Goal: Information Seeking & Learning: Learn about a topic

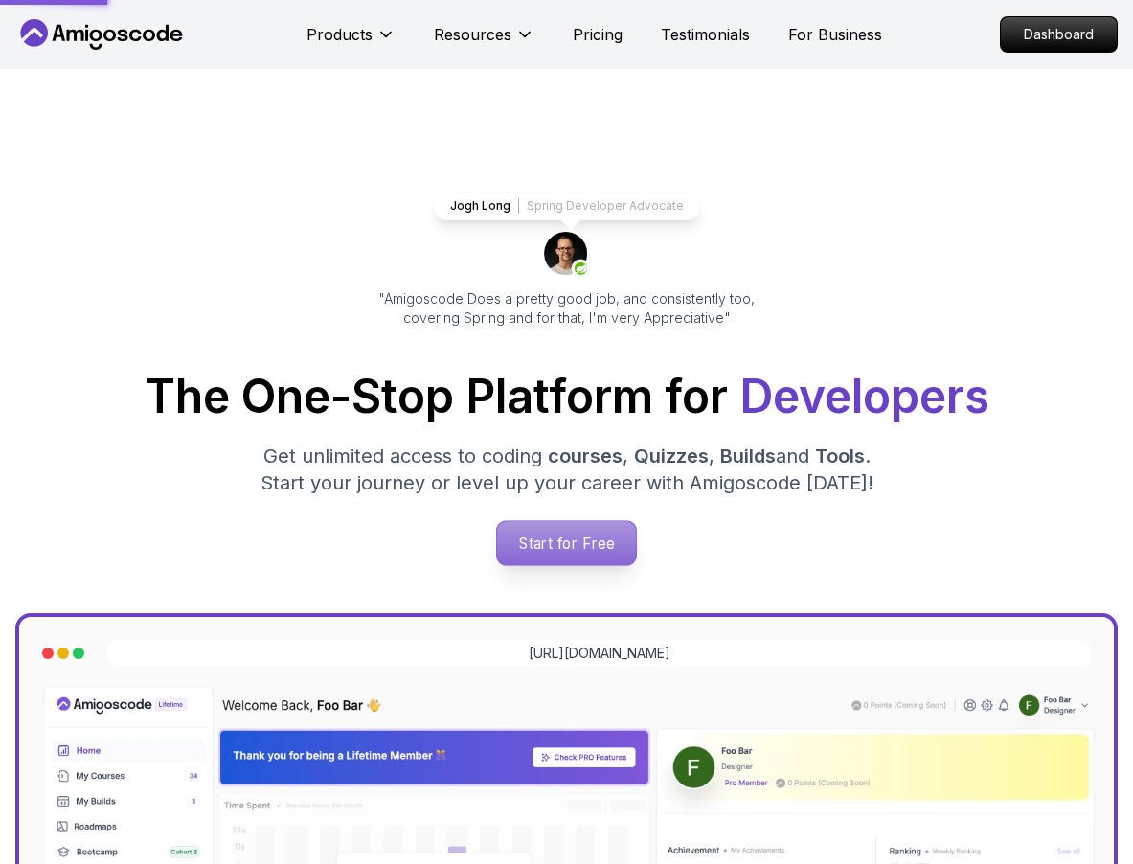
scroll to position [128, 0]
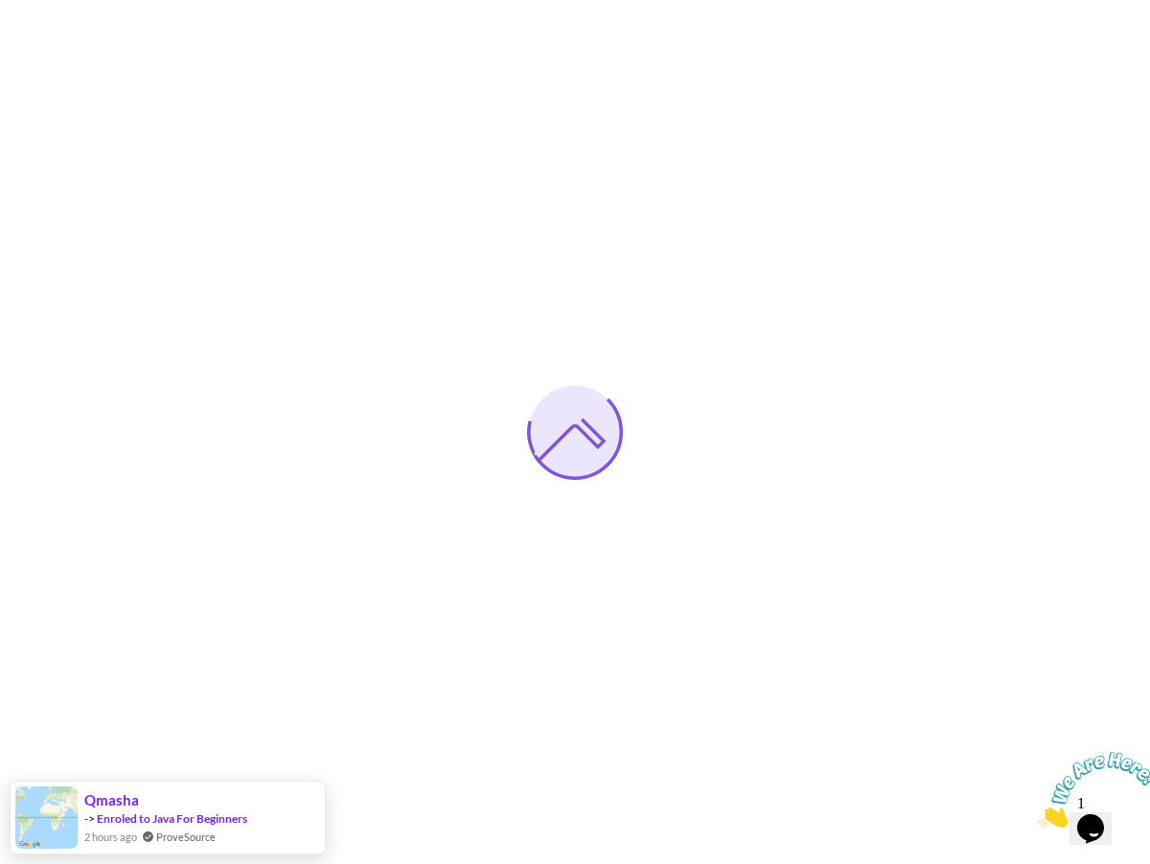
click at [1038, 814] on icon "Close" at bounding box center [1038, 822] width 0 height 16
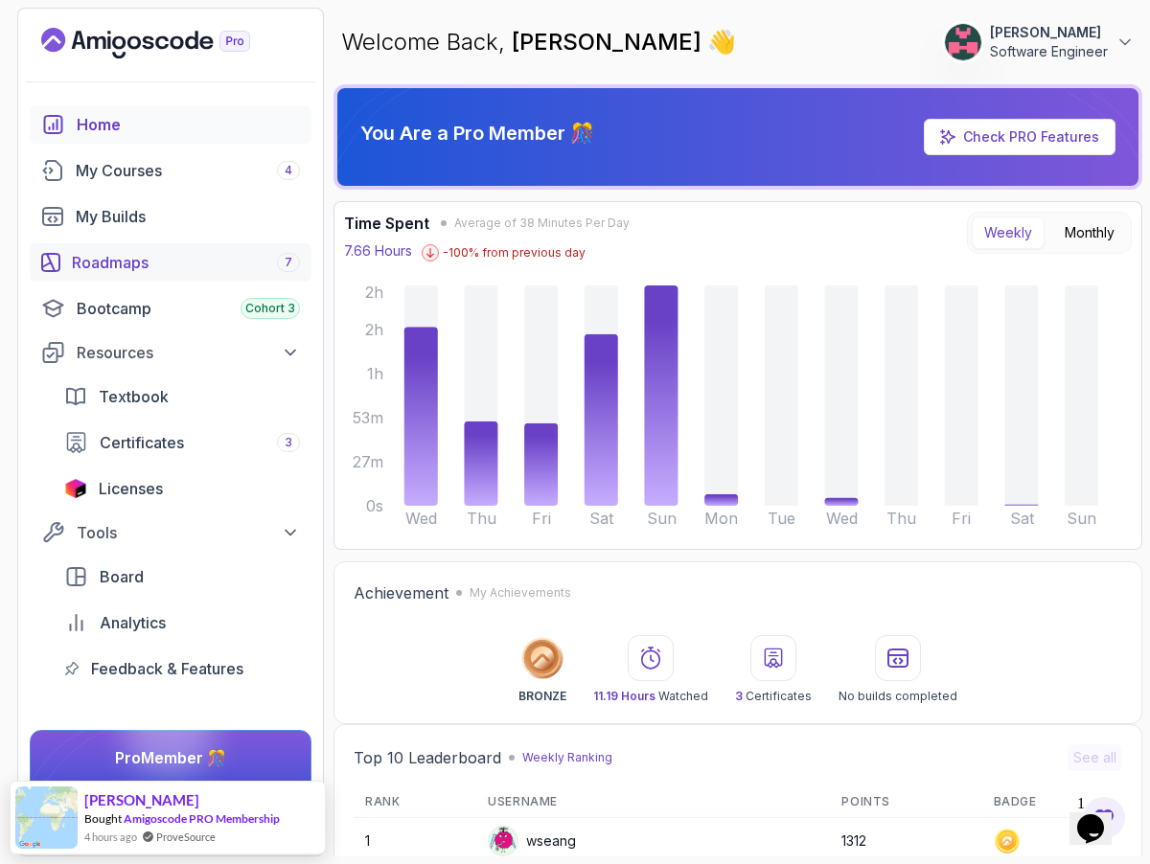
click at [116, 261] on div "Roadmaps 7" at bounding box center [186, 262] width 228 height 23
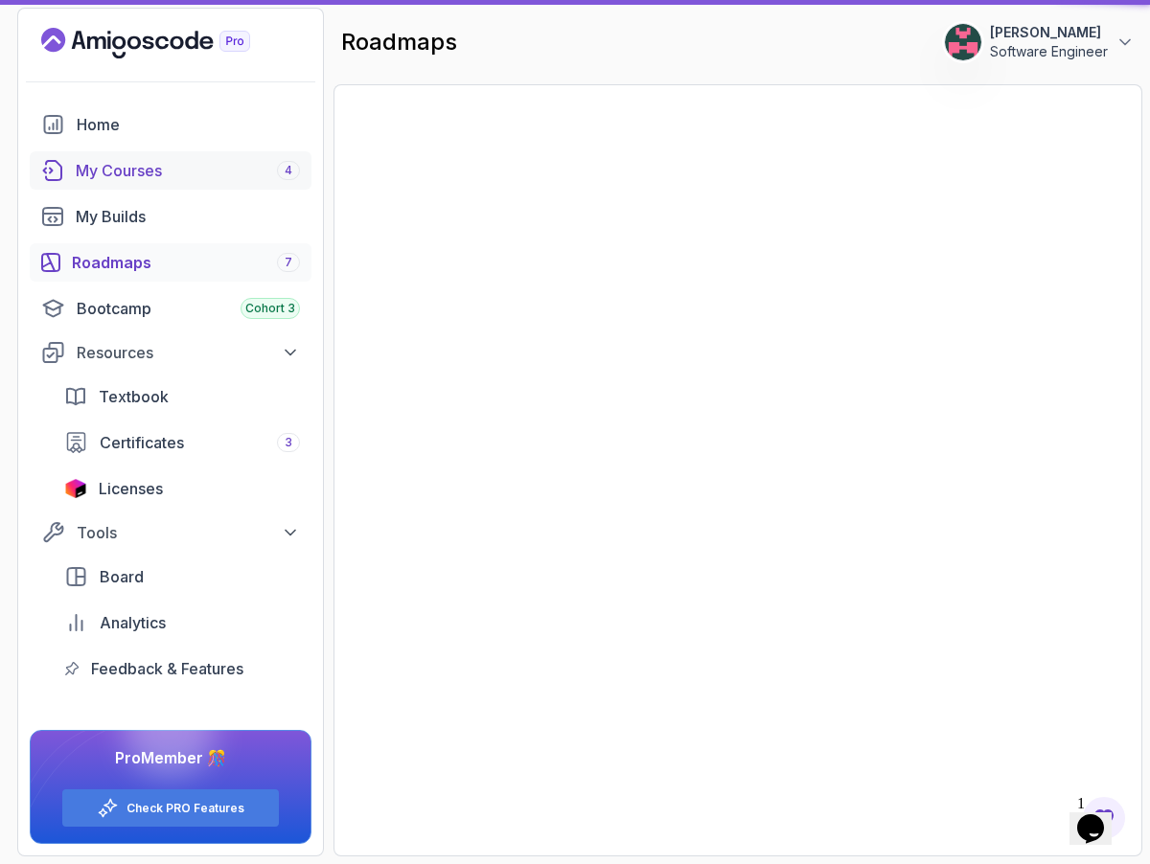
click at [148, 160] on div "My Courses 4" at bounding box center [188, 170] width 224 height 23
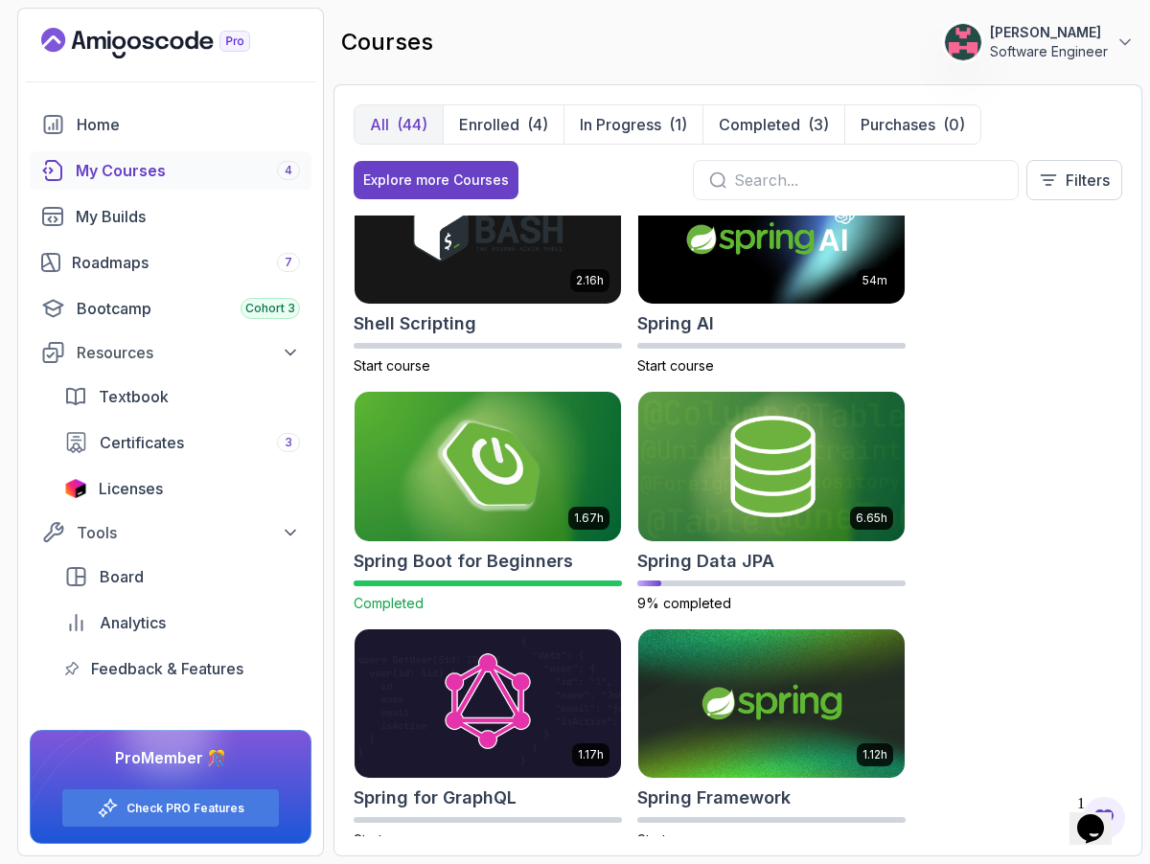
scroll to position [4119, 0]
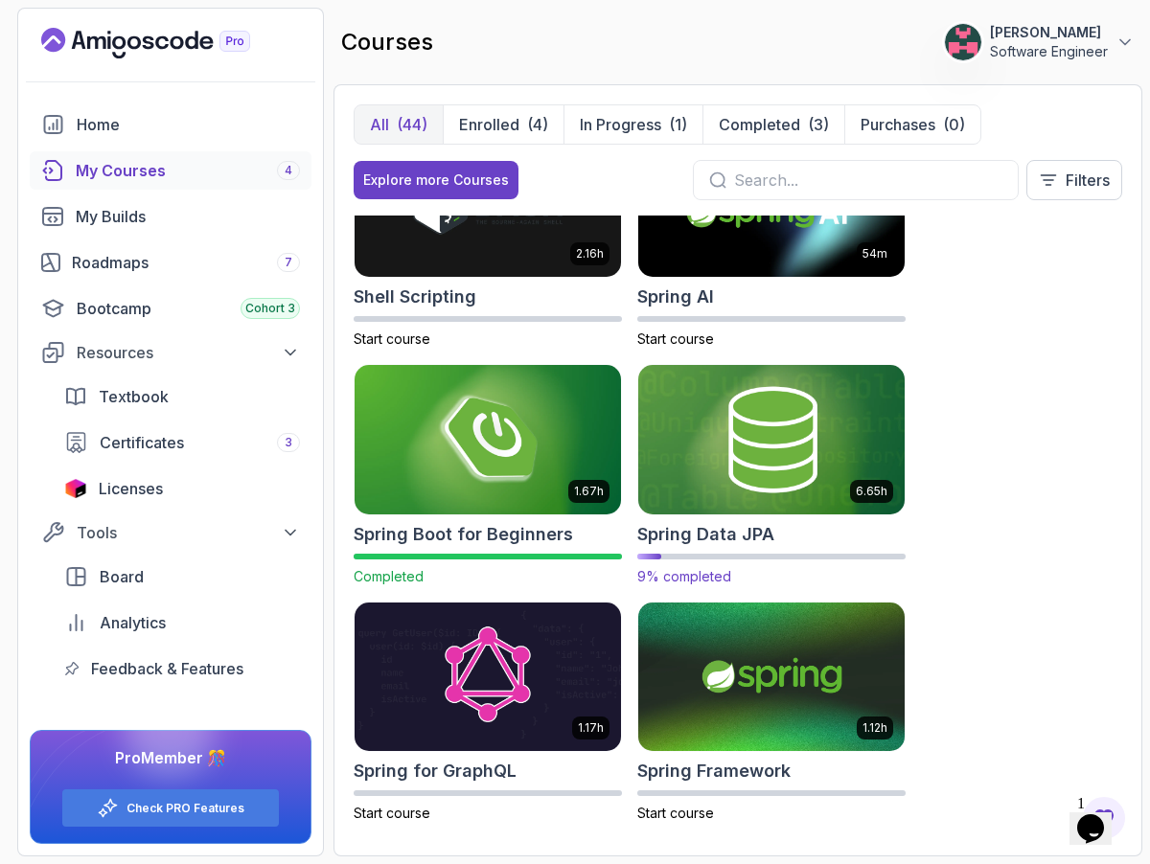
click at [789, 444] on img at bounding box center [771, 439] width 280 height 156
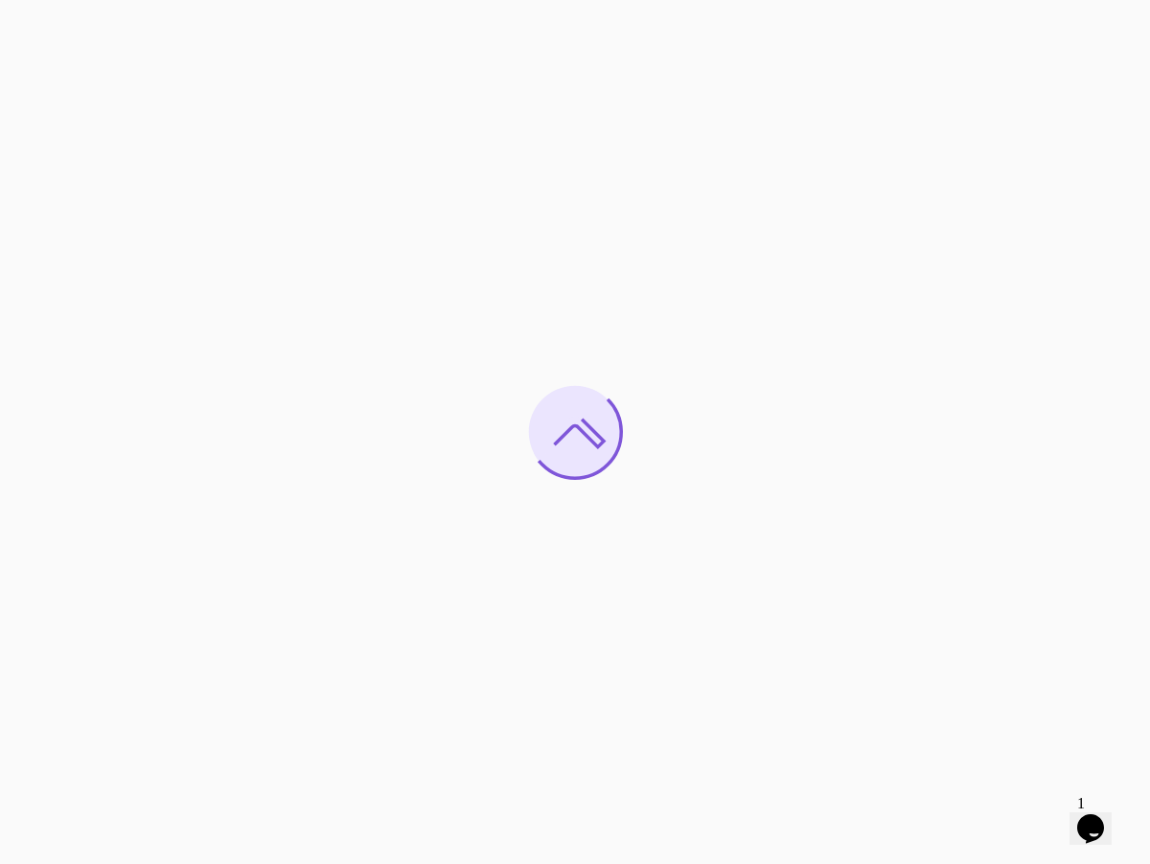
click at [722, 270] on div at bounding box center [575, 432] width 1150 height 864
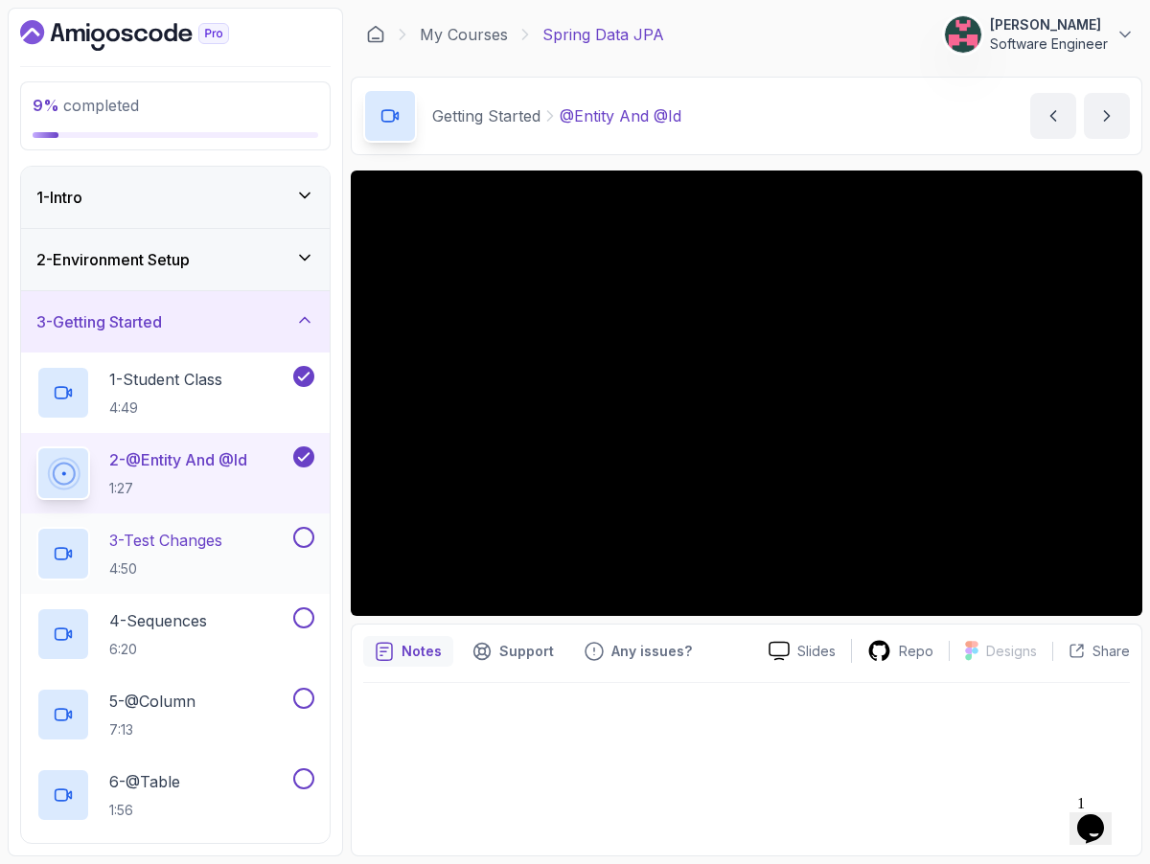
click at [222, 555] on h2 "3 - Test Changes 4:50" at bounding box center [165, 554] width 113 height 50
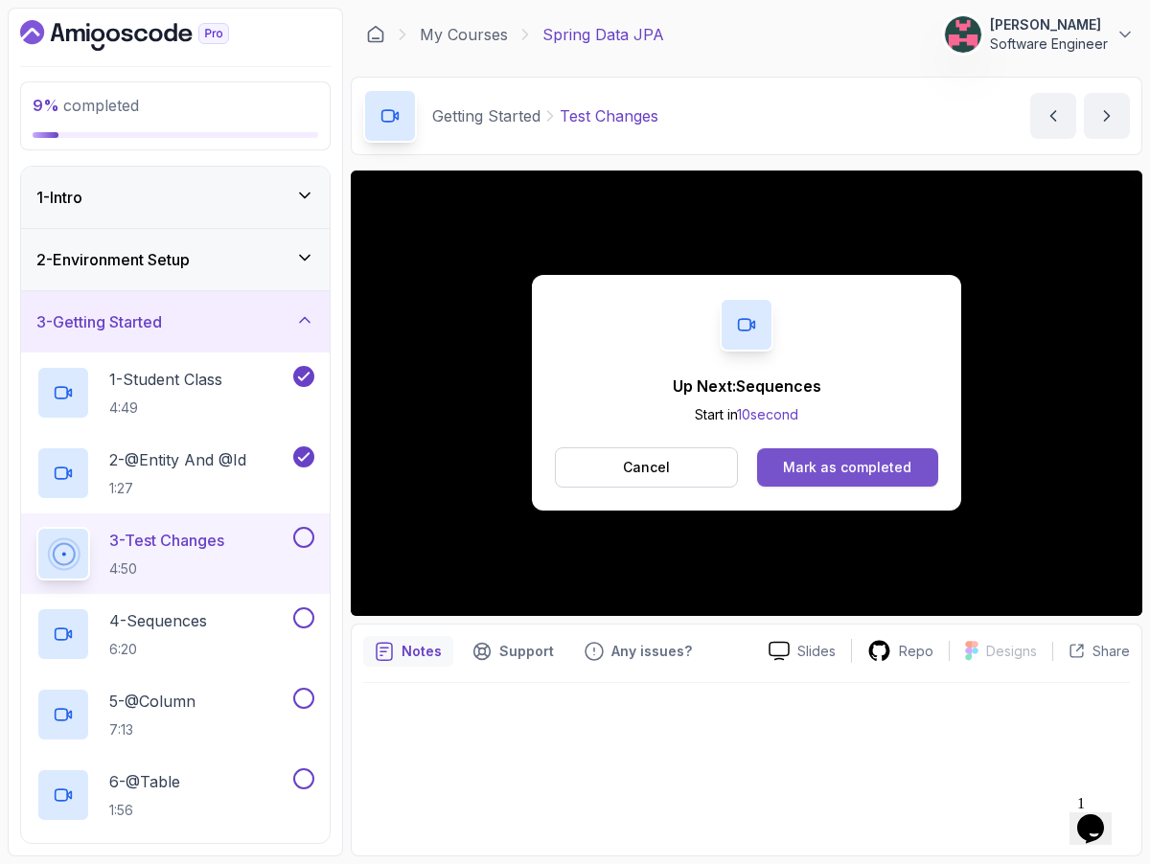
click at [844, 480] on button "Mark as completed" at bounding box center [847, 467] width 181 height 38
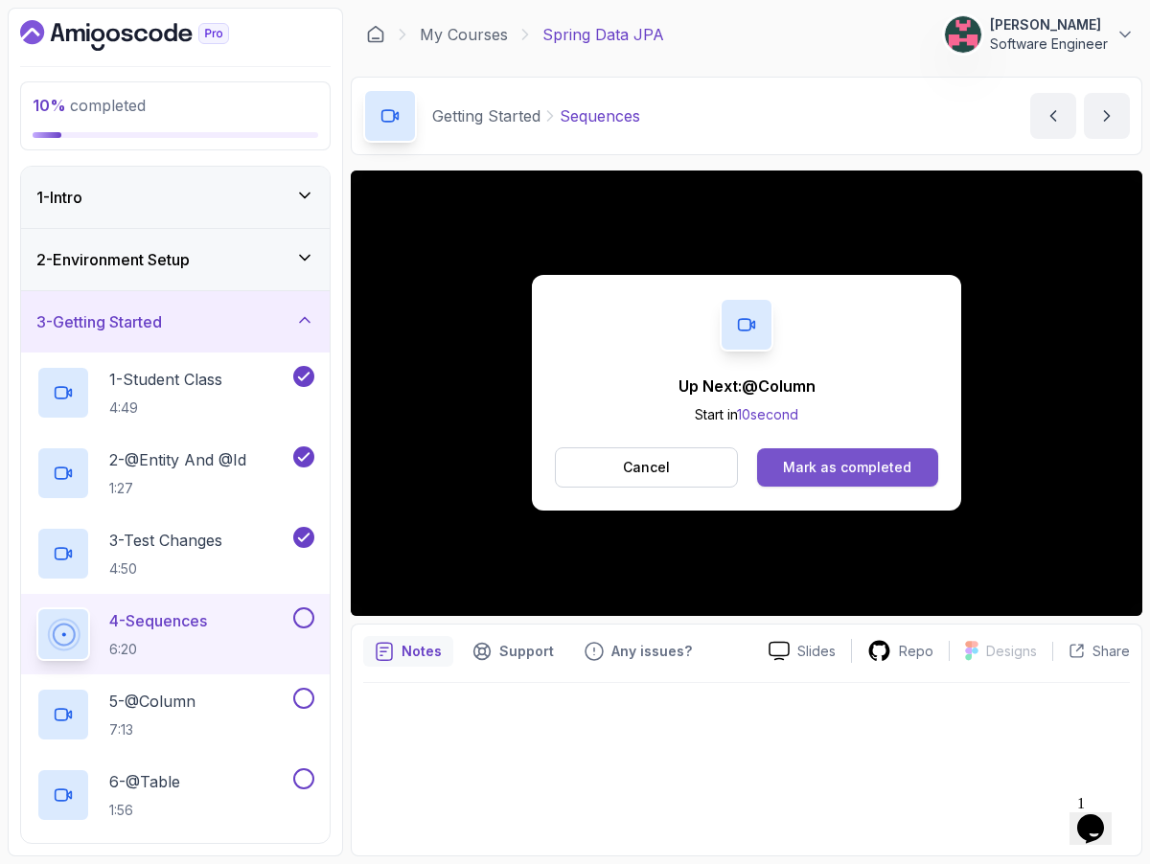
click at [846, 481] on button "Mark as completed" at bounding box center [847, 467] width 181 height 38
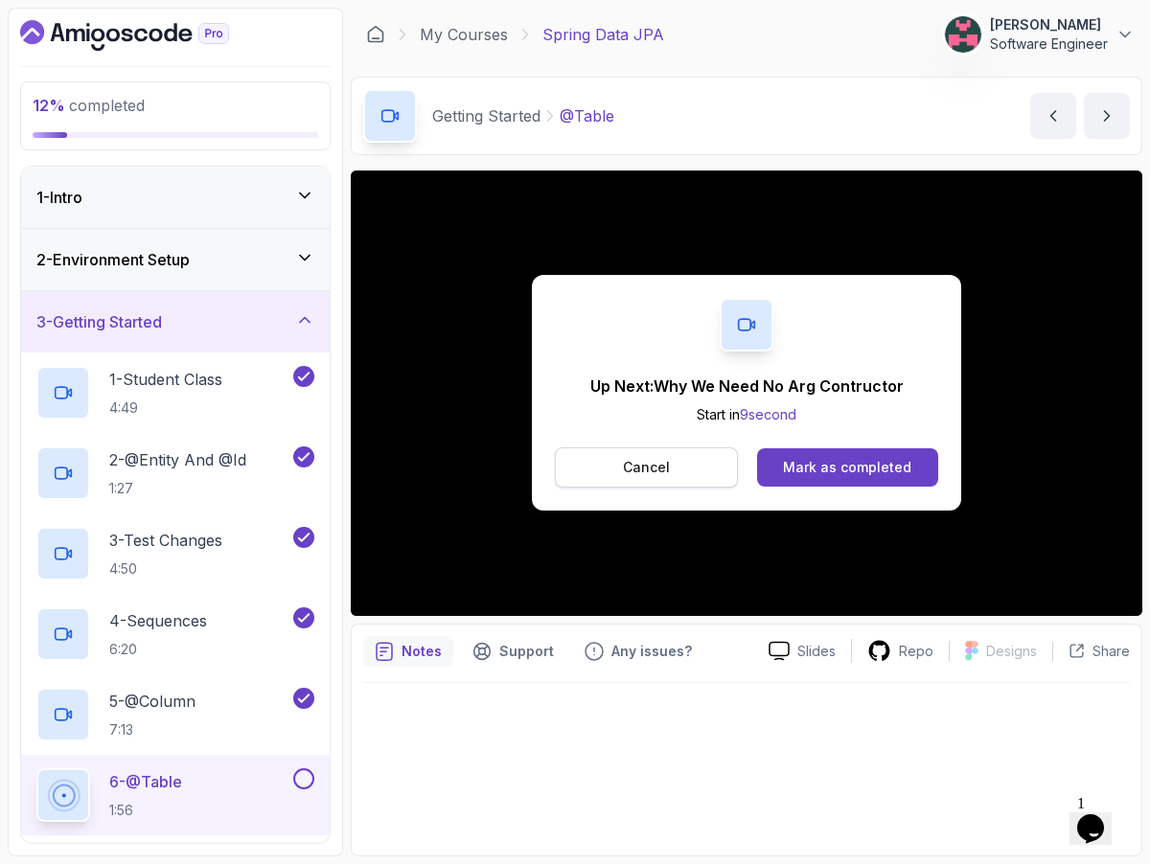
click at [697, 461] on button "Cancel" at bounding box center [646, 467] width 183 height 40
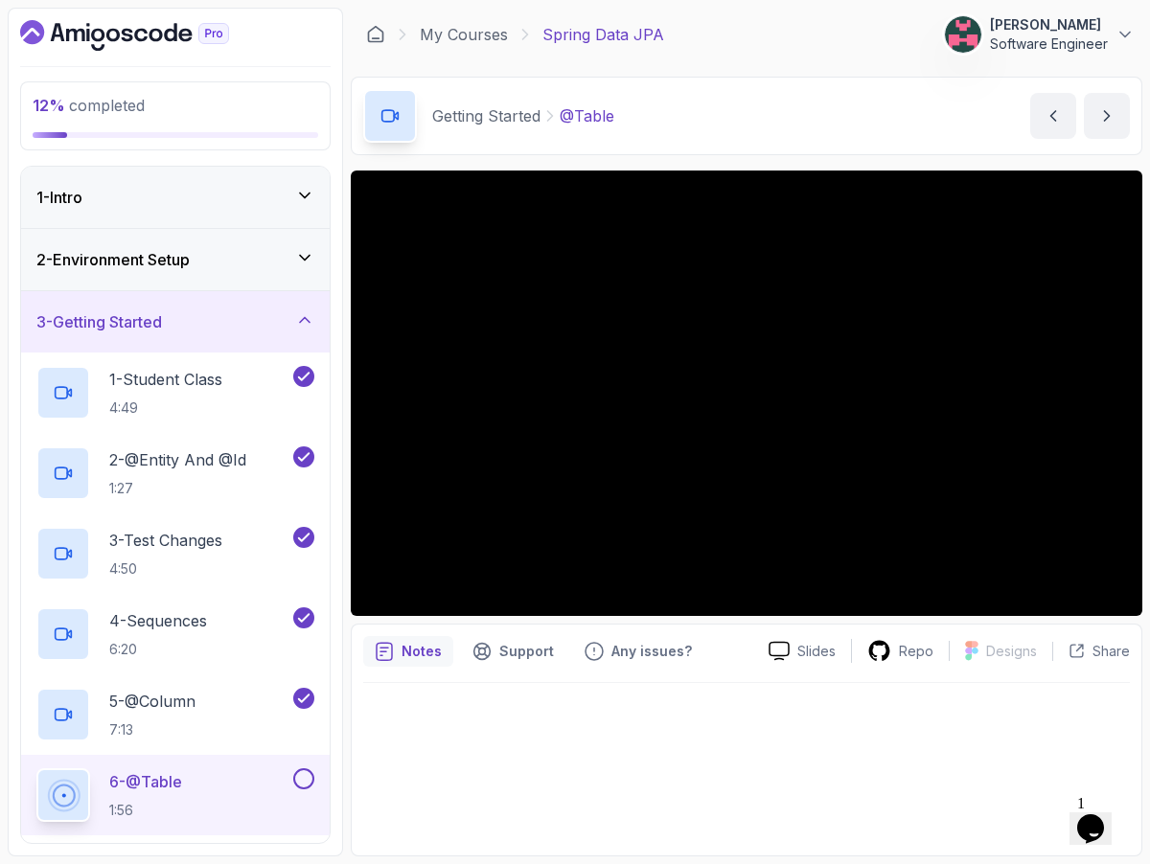
click at [642, 730] on div at bounding box center [746, 763] width 766 height 161
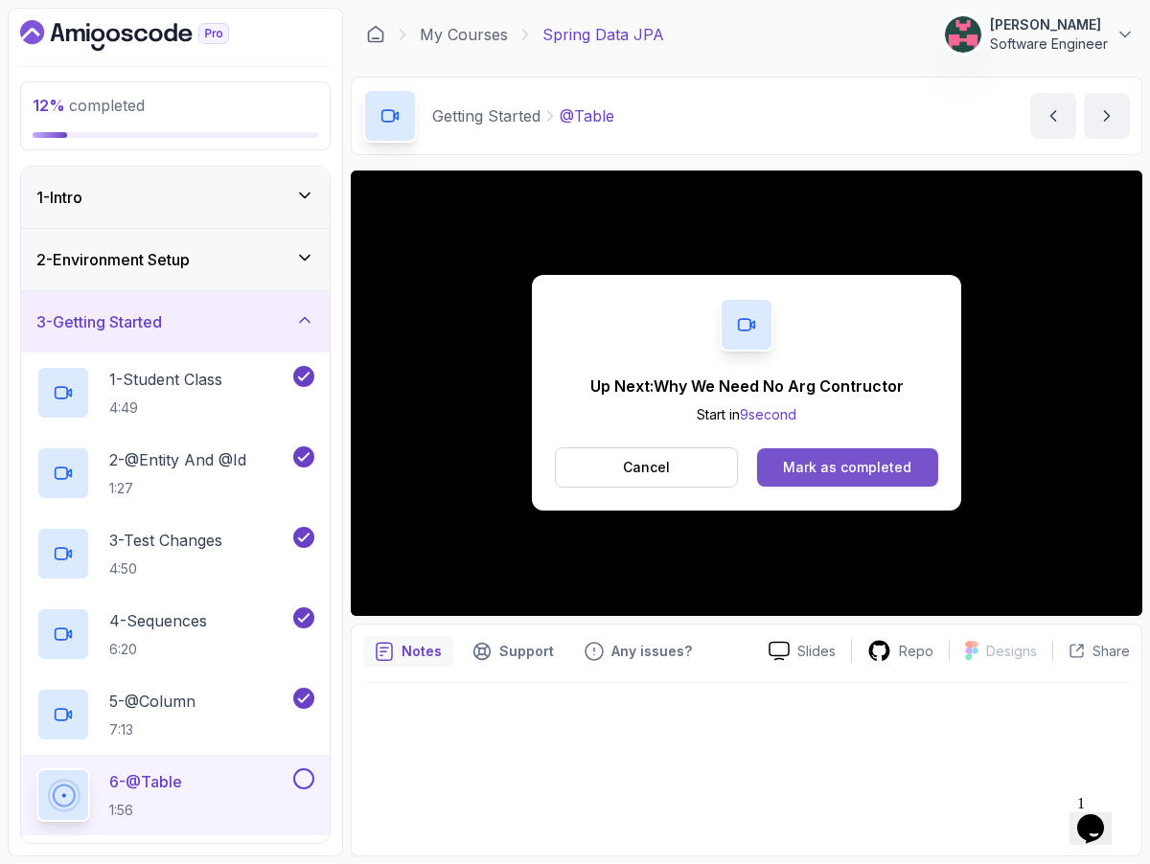
click at [812, 477] on div "Mark as completed" at bounding box center [847, 467] width 128 height 19
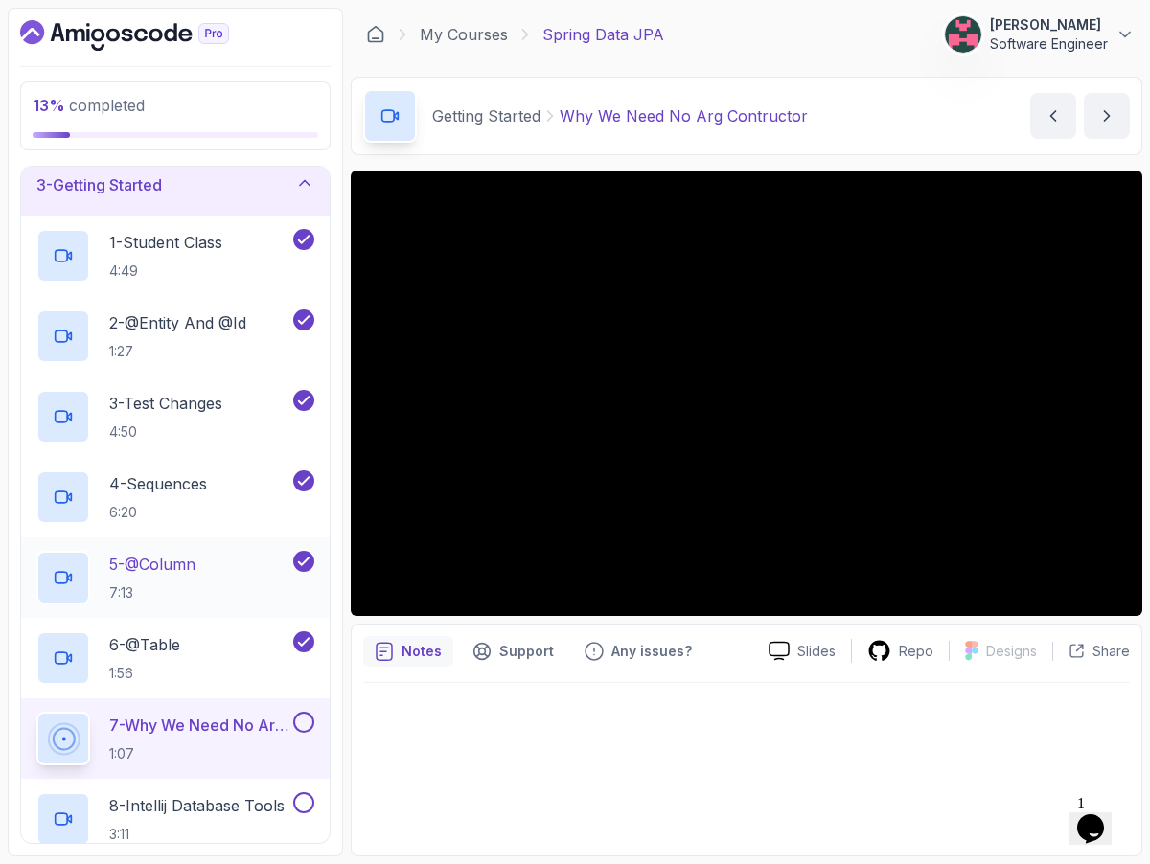
scroll to position [317, 0]
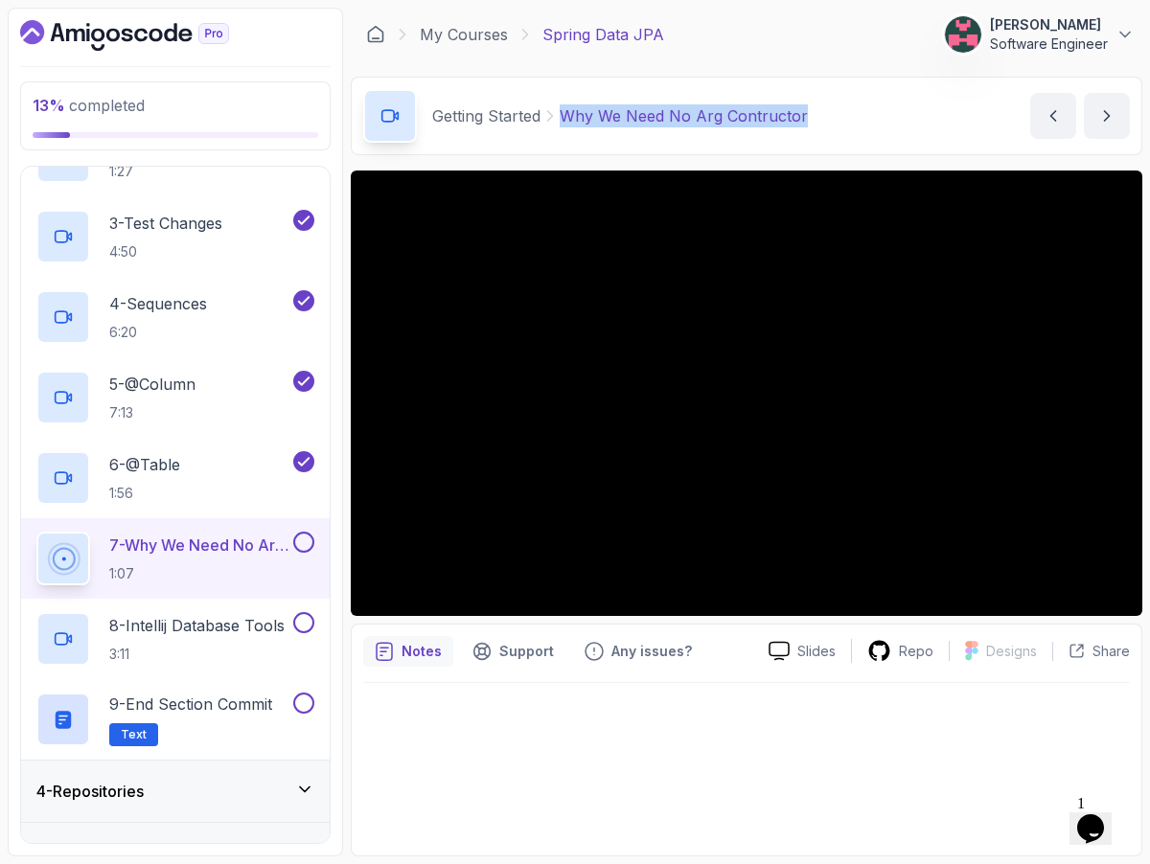
drag, startPoint x: 820, startPoint y: 115, endPoint x: 563, endPoint y: 113, distance: 256.7
click at [563, 113] on div "Getting Started Why We Need No Arg Contructor Why We Need No Arg Contructor by …" at bounding box center [746, 116] width 791 height 79
copy p "Why We Need No Arg Contructor"
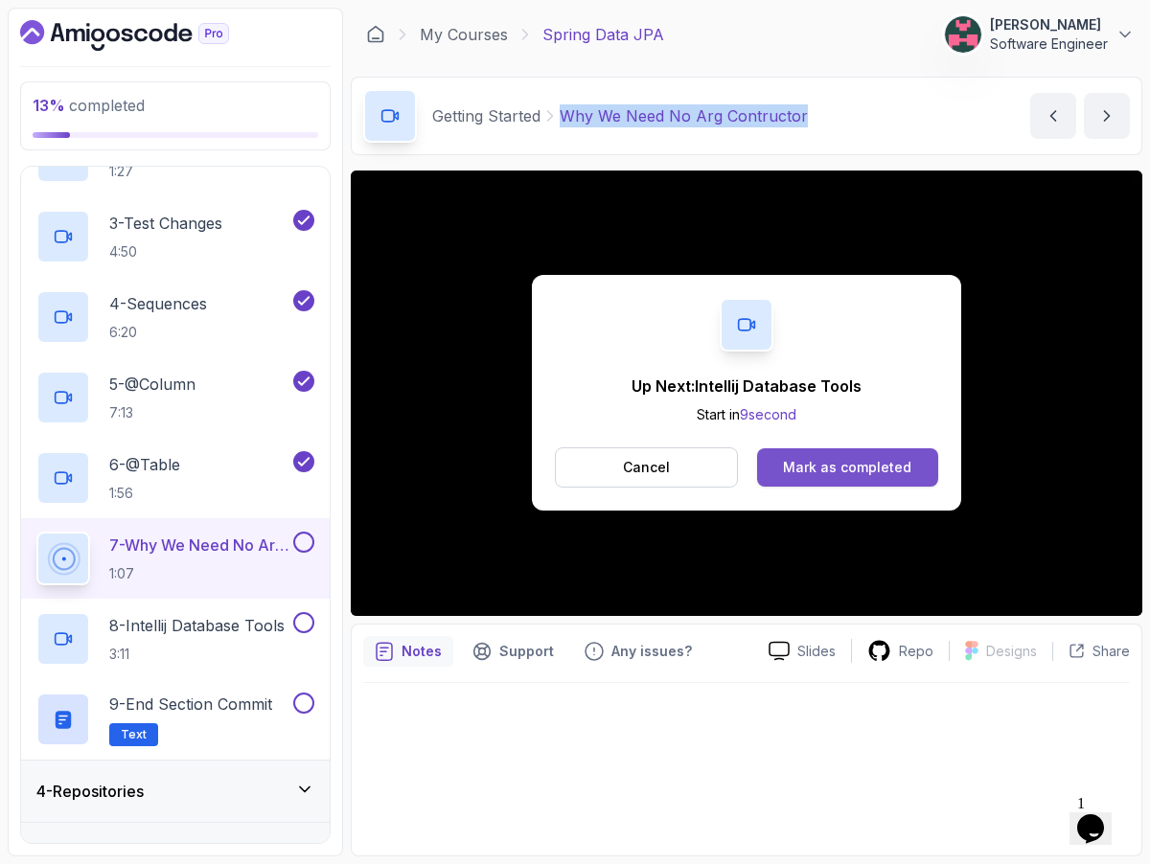
click at [810, 463] on div "Mark as completed" at bounding box center [847, 467] width 128 height 19
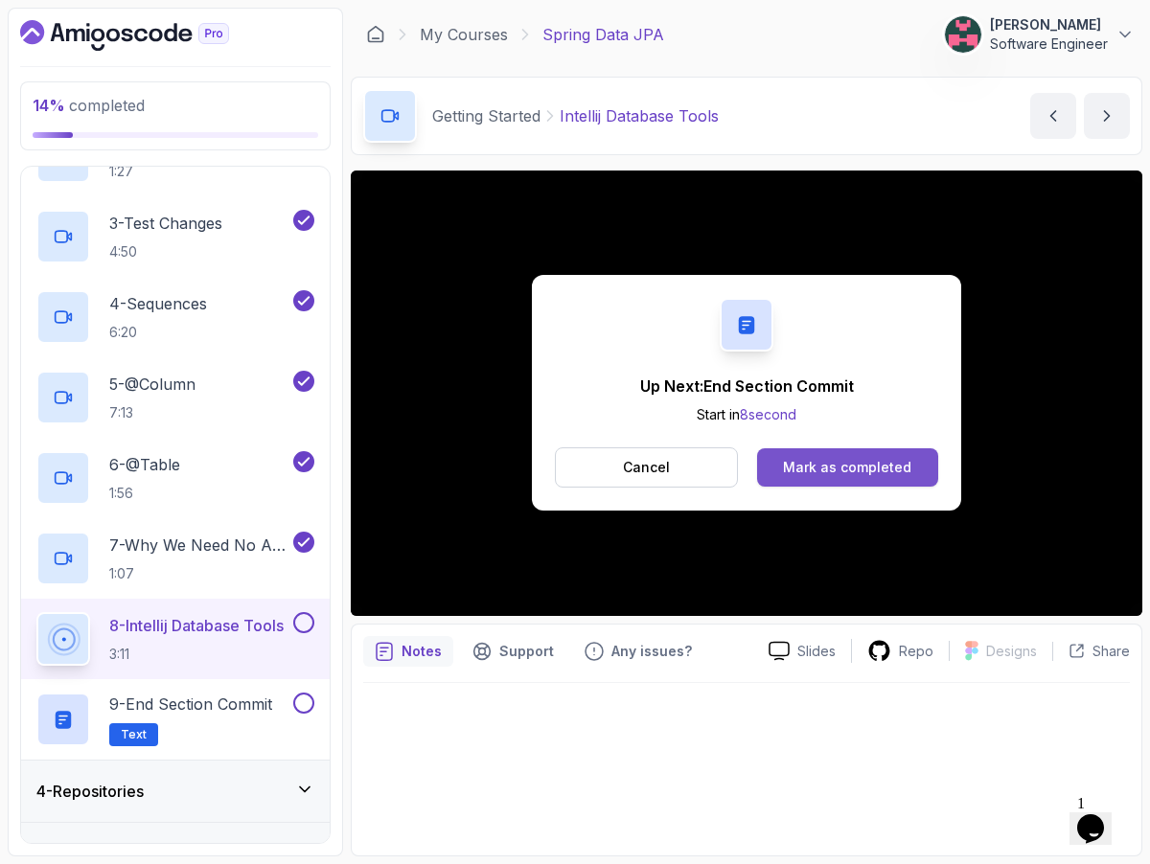
click at [889, 456] on button "Mark as completed" at bounding box center [847, 467] width 181 height 38
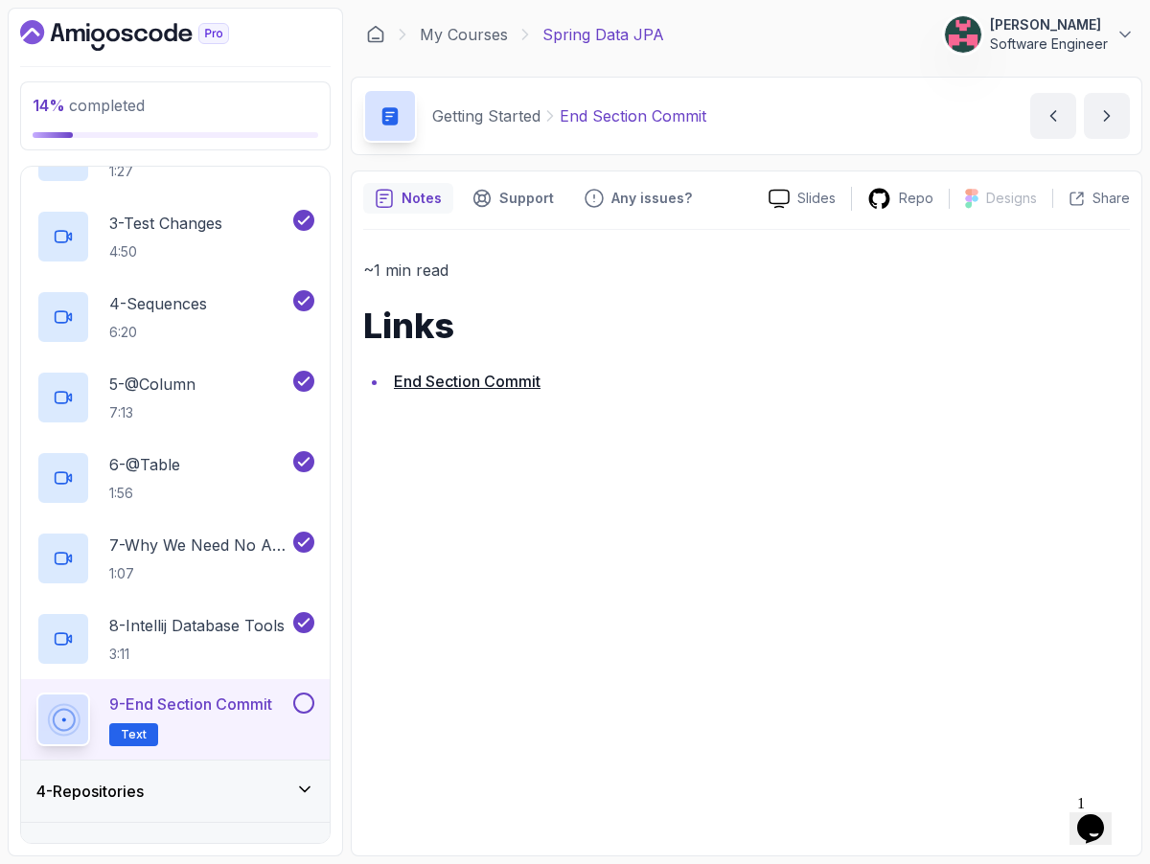
click at [289, 707] on div at bounding box center [301, 703] width 25 height 21
click at [309, 699] on button at bounding box center [303, 703] width 21 height 21
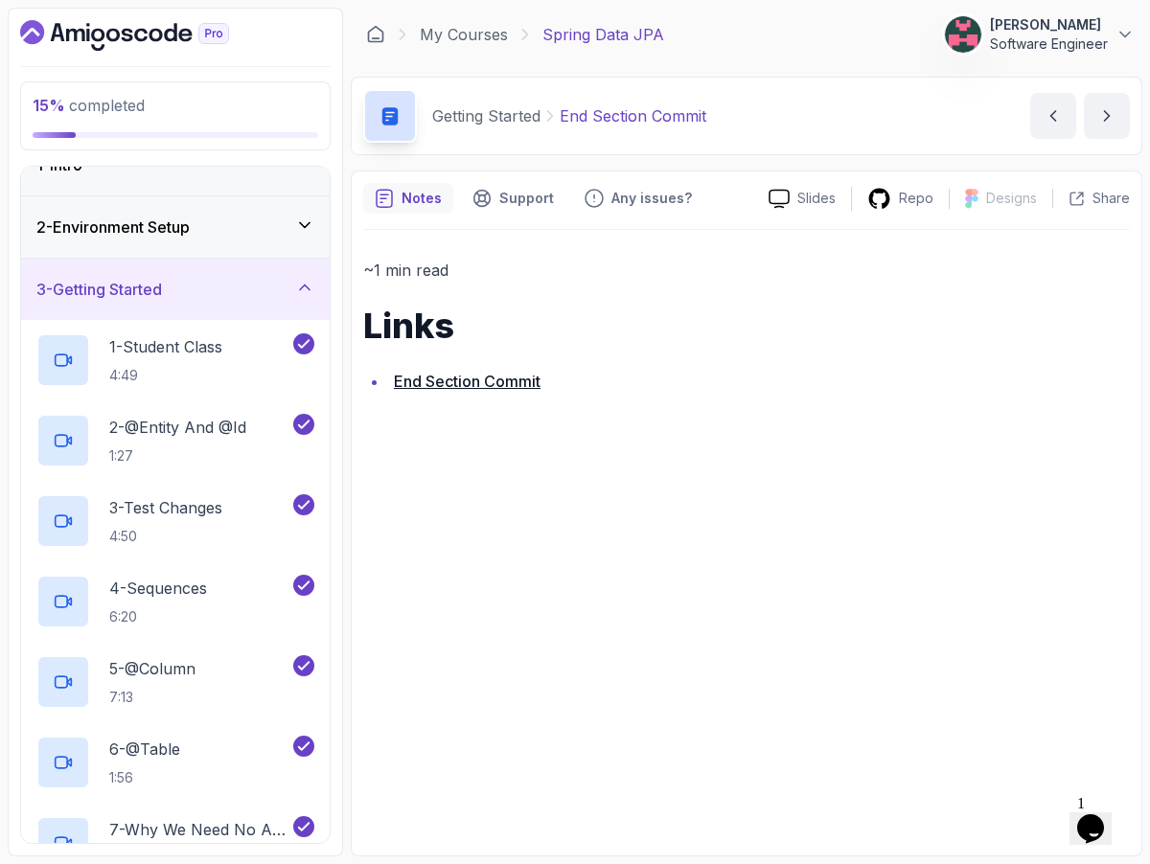
scroll to position [688, 0]
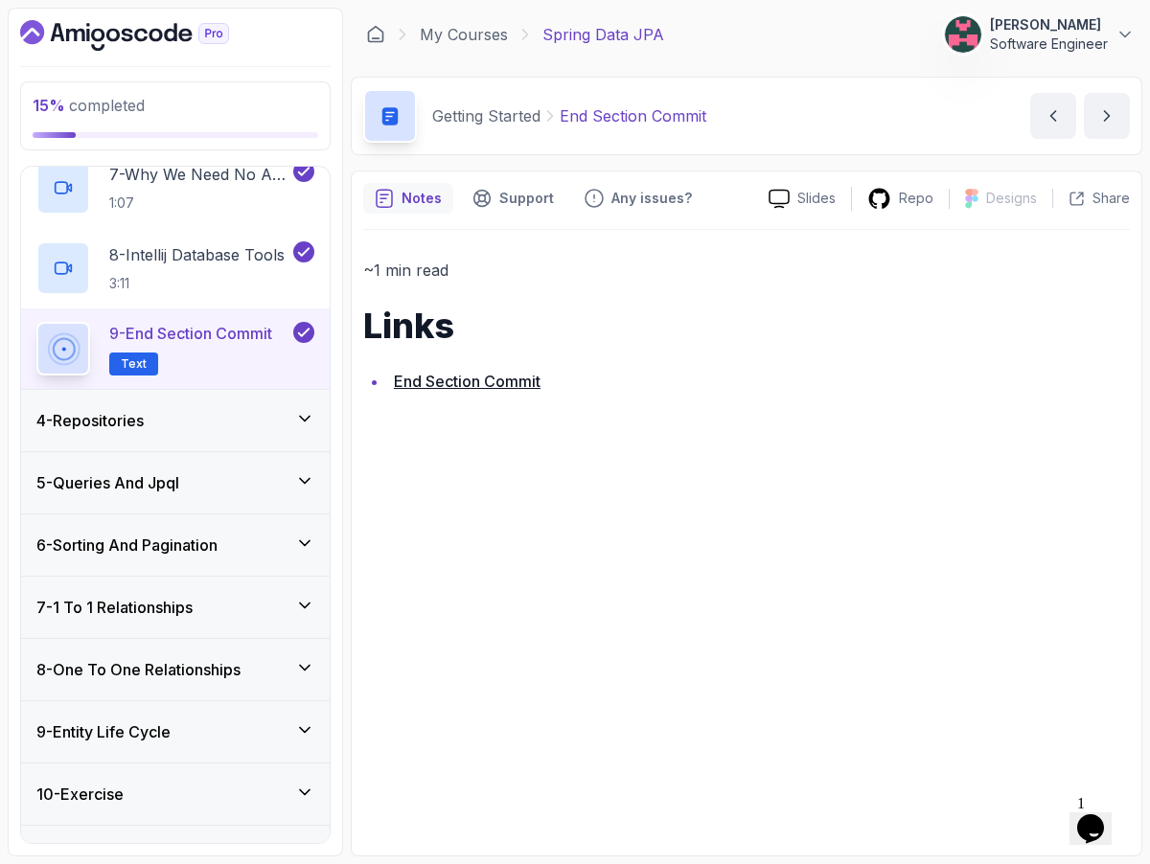
click at [284, 405] on div "4 - Repositories" at bounding box center [175, 420] width 308 height 61
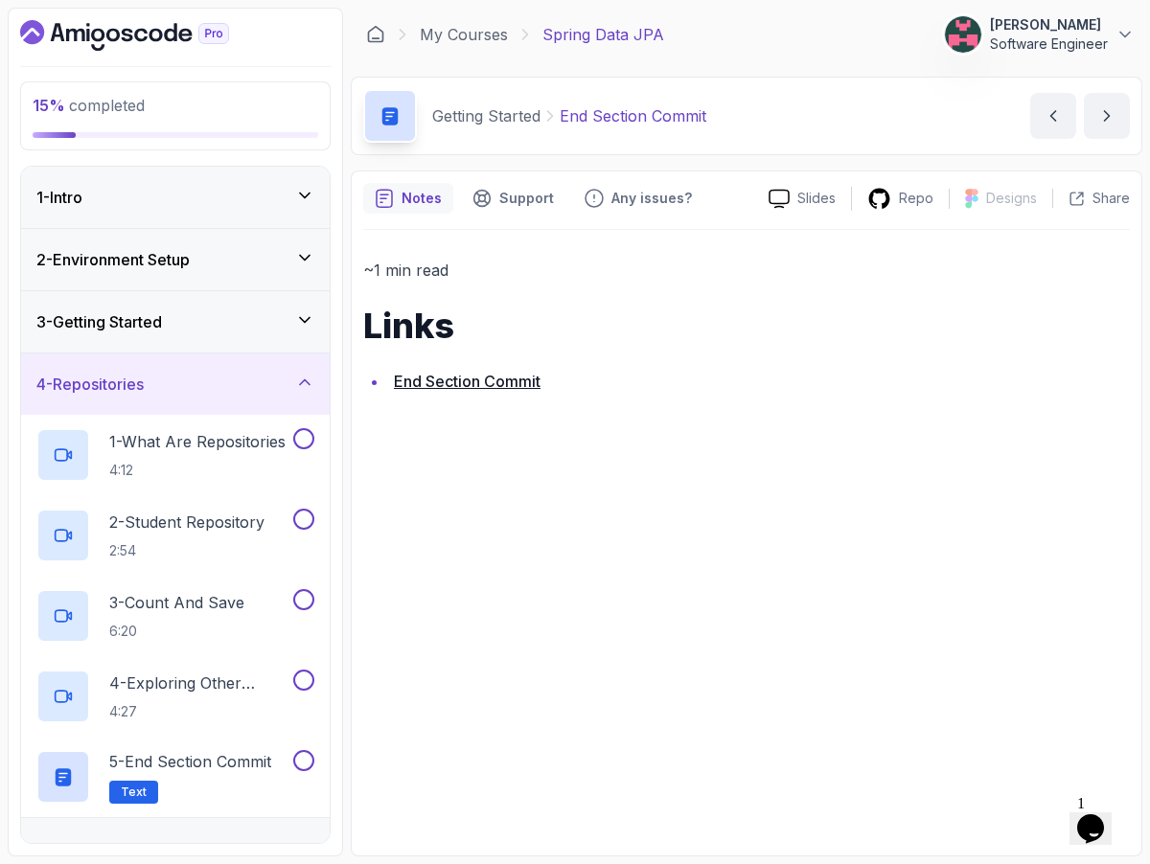
scroll to position [49, 0]
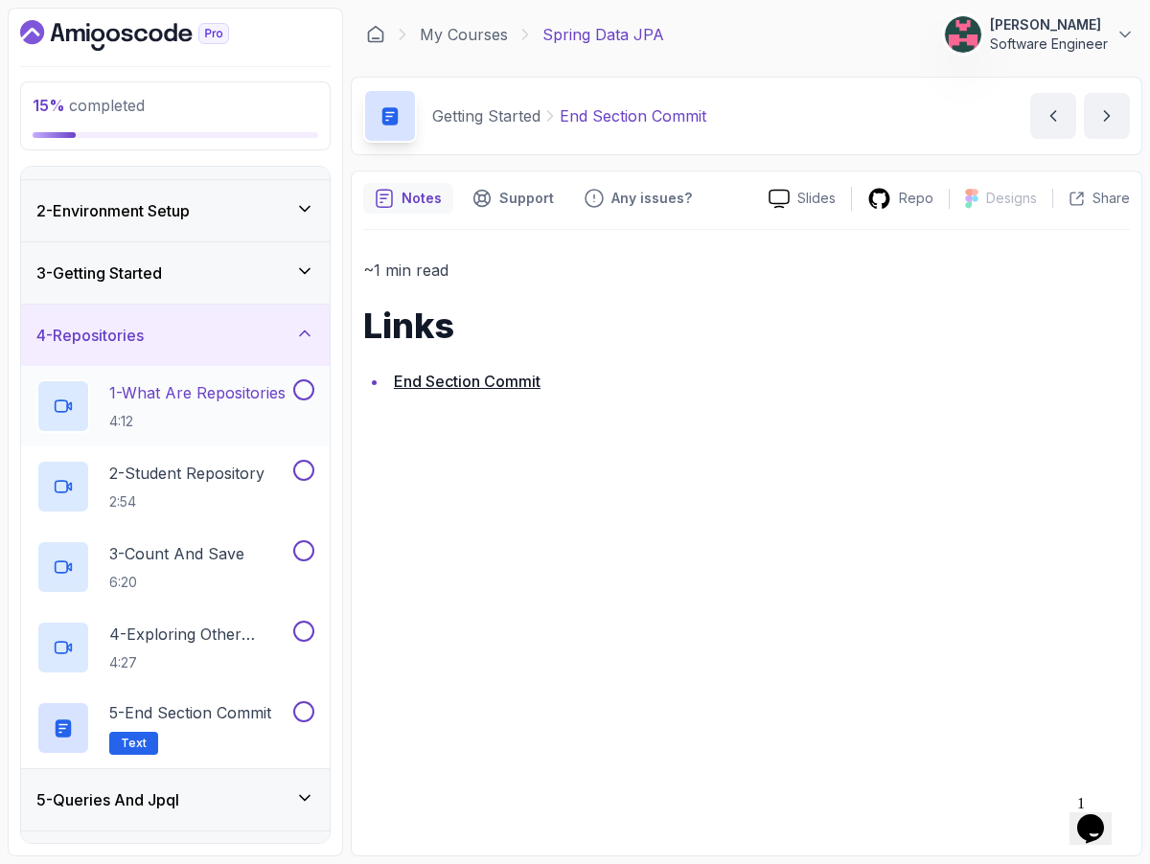
click at [301, 417] on button "1 - What Are Repositories 4:12" at bounding box center [175, 406] width 278 height 54
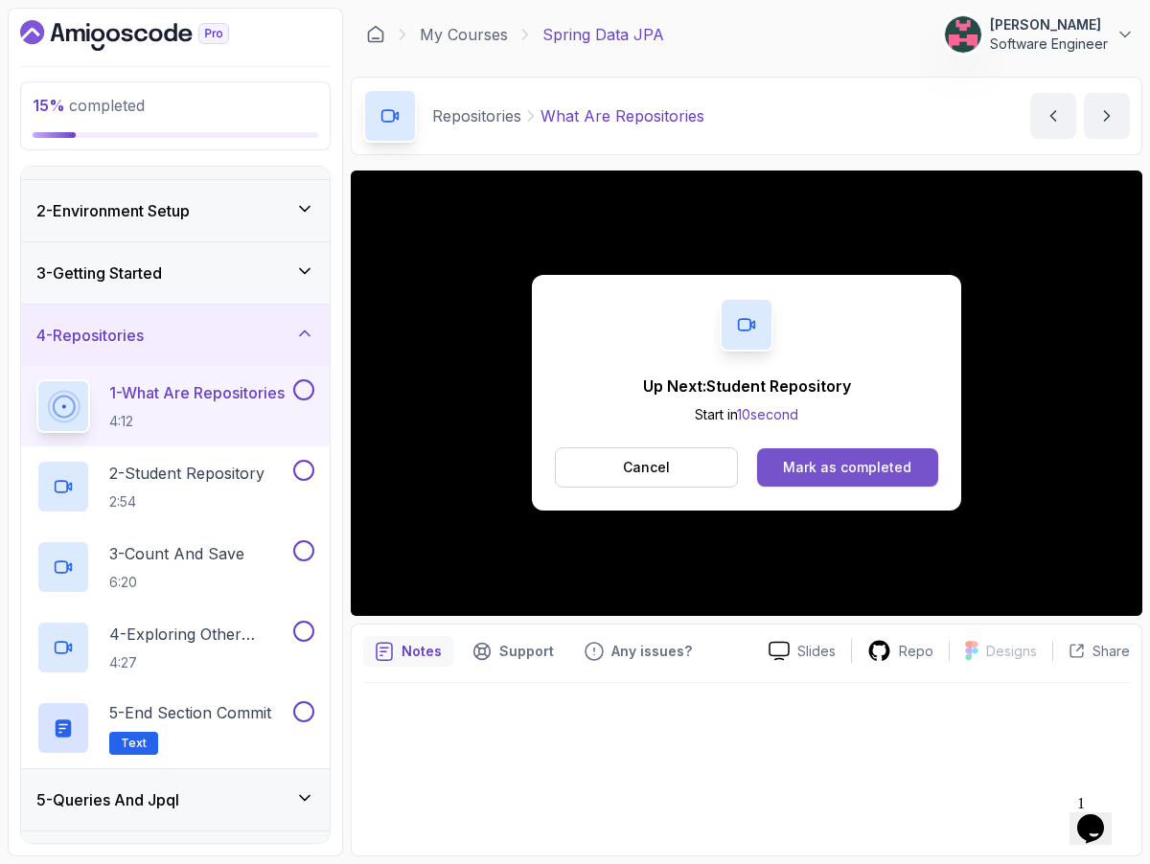
click at [786, 465] on div "Mark as completed" at bounding box center [847, 467] width 128 height 19
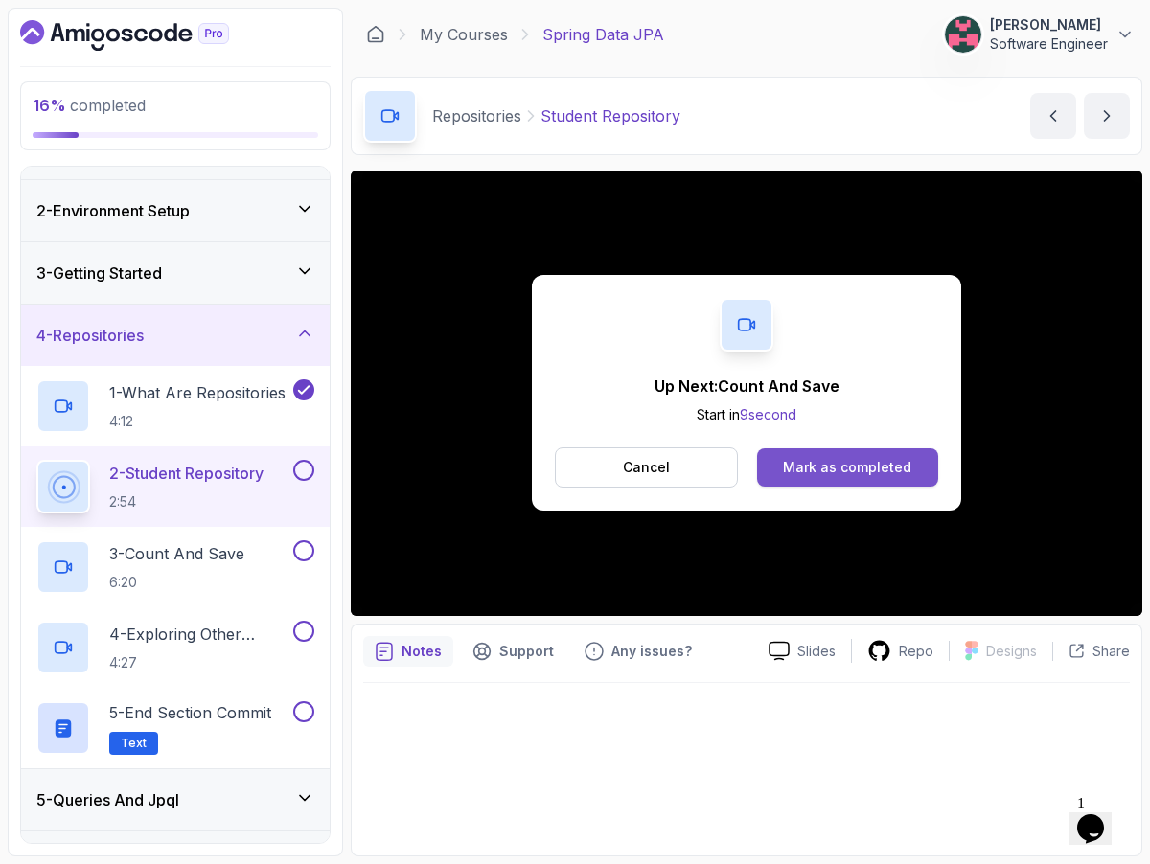
click at [794, 485] on button "Mark as completed" at bounding box center [847, 467] width 181 height 38
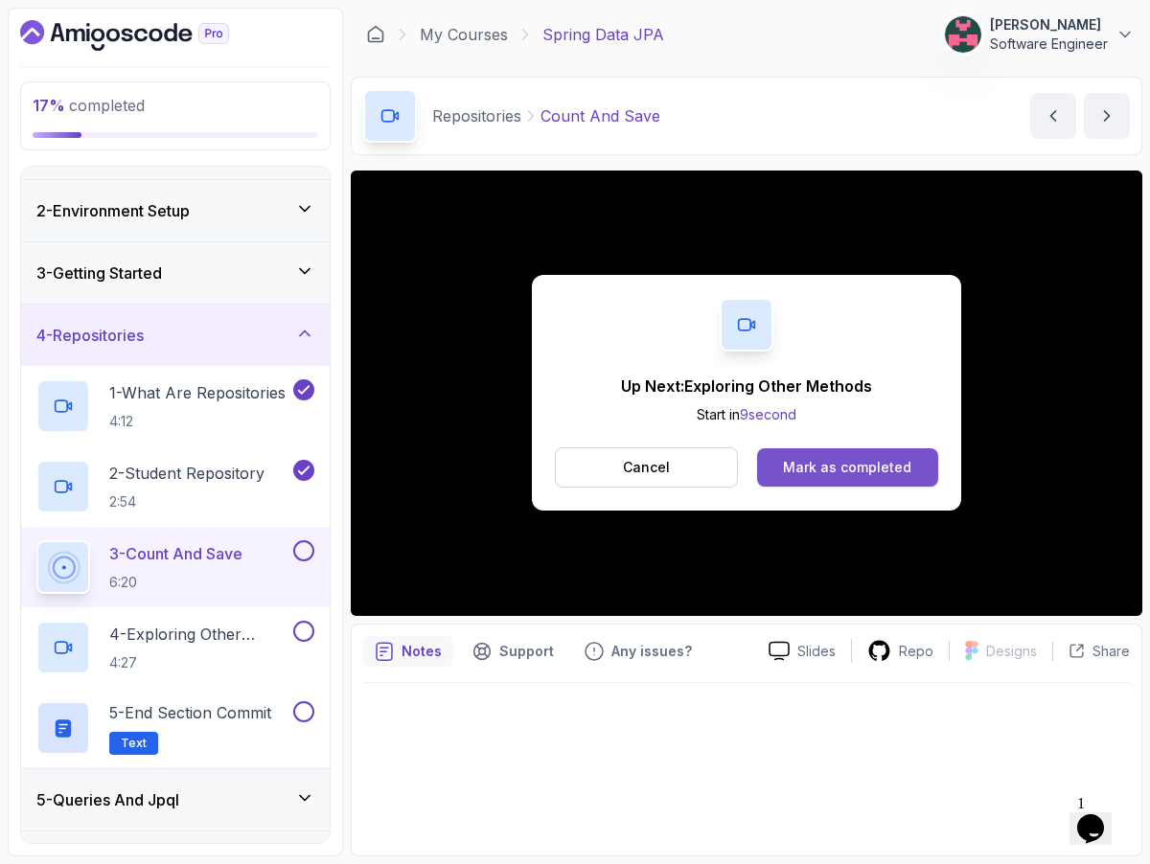
click at [860, 460] on div "Mark as completed" at bounding box center [847, 467] width 128 height 19
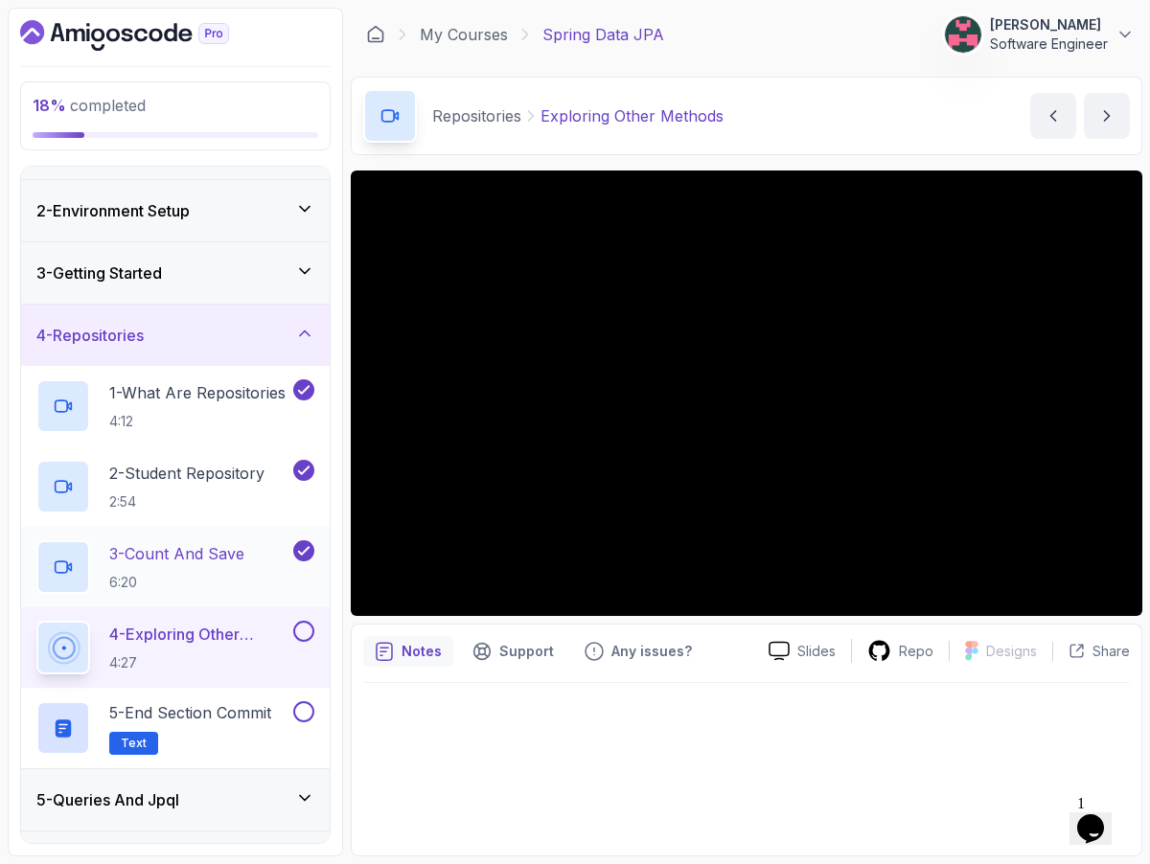
drag, startPoint x: 175, startPoint y: 560, endPoint x: 162, endPoint y: 563, distance: 13.7
click at [171, 560] on p "3 - Count And Save" at bounding box center [176, 553] width 135 height 23
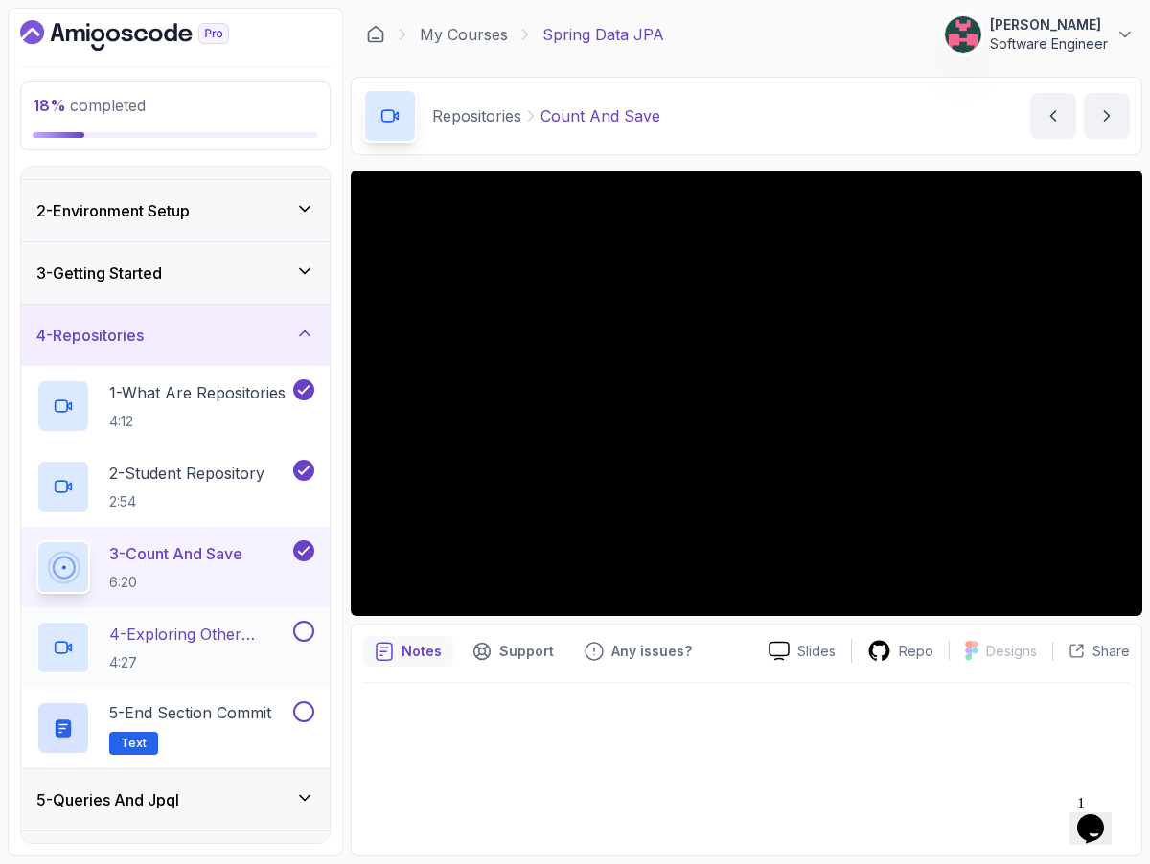
click at [233, 632] on p "4 - Exploring Other Methods" at bounding box center [199, 634] width 180 height 23
